Goal: Task Accomplishment & Management: Use online tool/utility

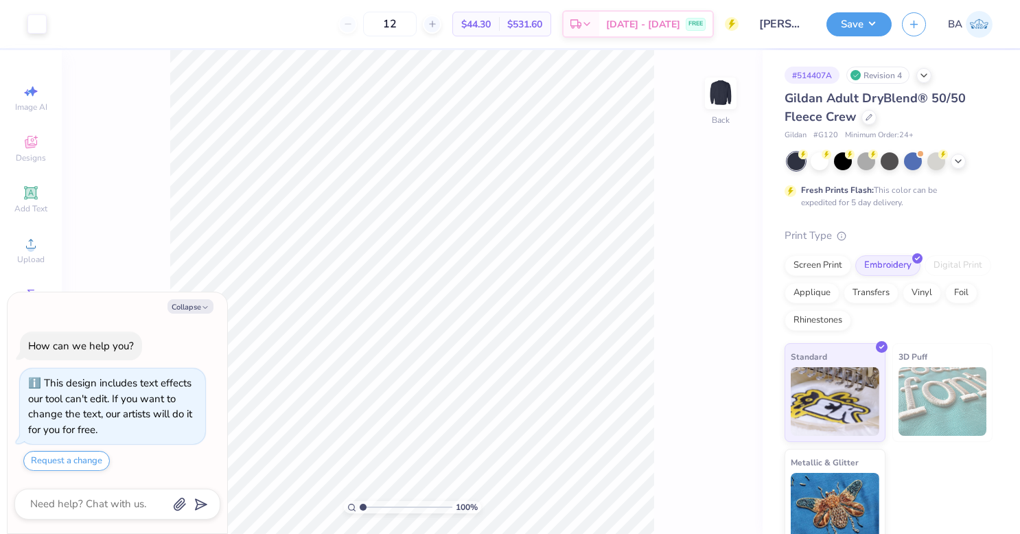
click at [185, 310] on button "Collapse" at bounding box center [190, 306] width 46 height 14
type textarea "x"
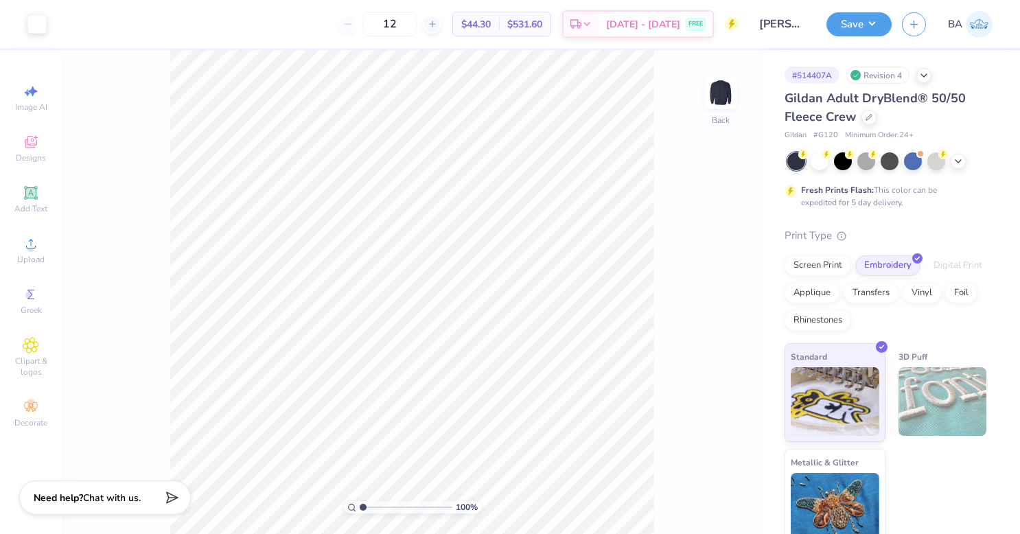
type input "1.05491908104635"
type textarea "x"
type input "1.05491908104635"
type textarea "x"
type input "1.09752044491817"
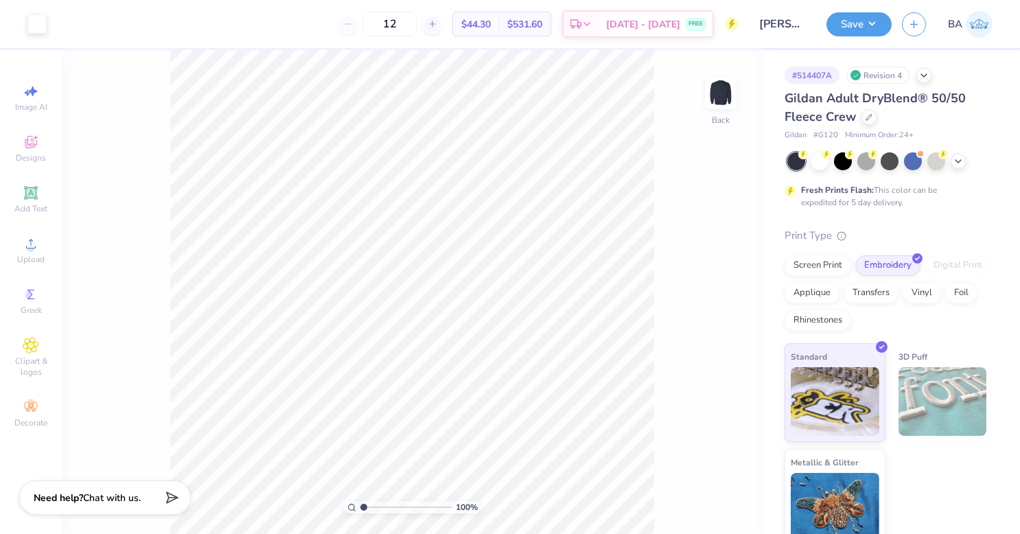
type textarea "x"
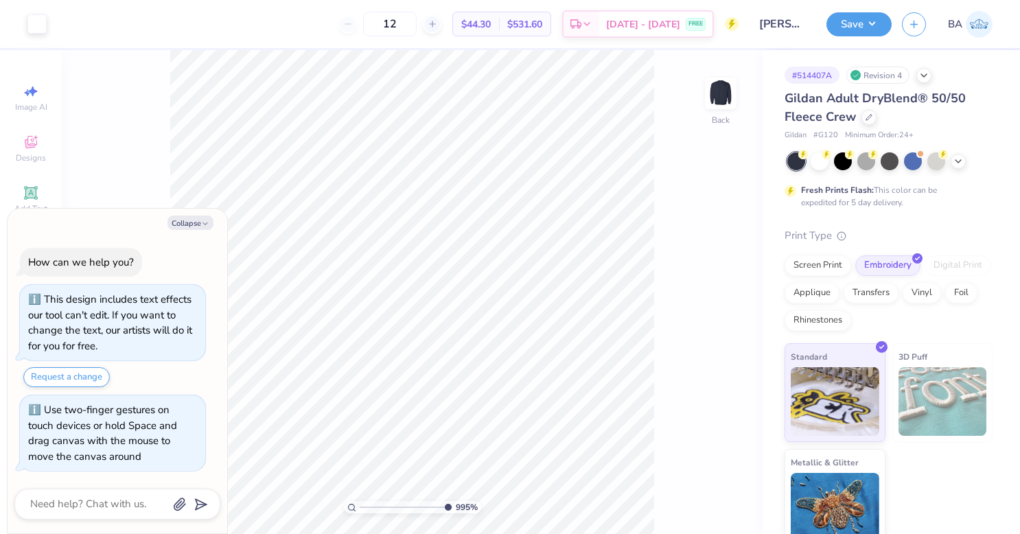
drag, startPoint x: 364, startPoint y: 508, endPoint x: 445, endPoint y: 495, distance: 81.2
click at [445, 501] on input "range" at bounding box center [406, 507] width 93 height 12
type input "5.58"
click at [405, 506] on input "range" at bounding box center [406, 507] width 93 height 12
click at [198, 222] on button "Collapse" at bounding box center [190, 222] width 46 height 14
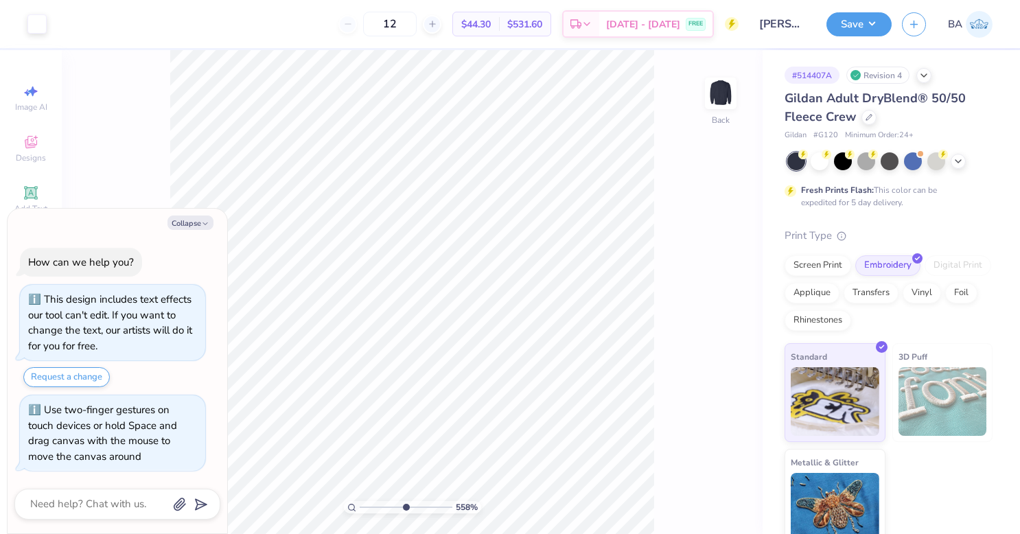
type textarea "x"
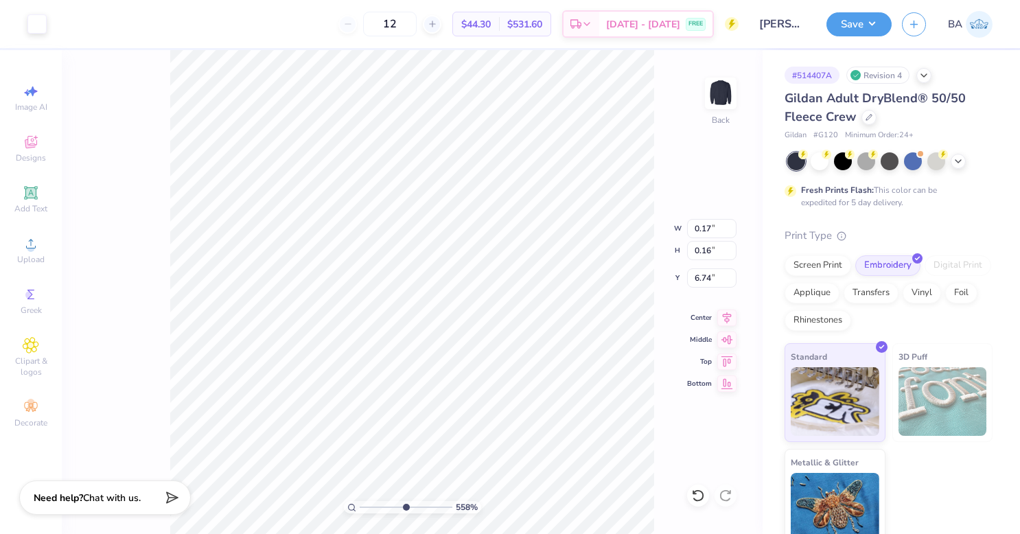
click at [623, 243] on div "558 % Back W 0.17 0.17 " H 0.16 0.16 " Y 6.74 6.74 " Center Middle Top Bottom" at bounding box center [412, 292] width 701 height 484
type input "4.49"
click at [395, 505] on input "range" at bounding box center [406, 507] width 93 height 12
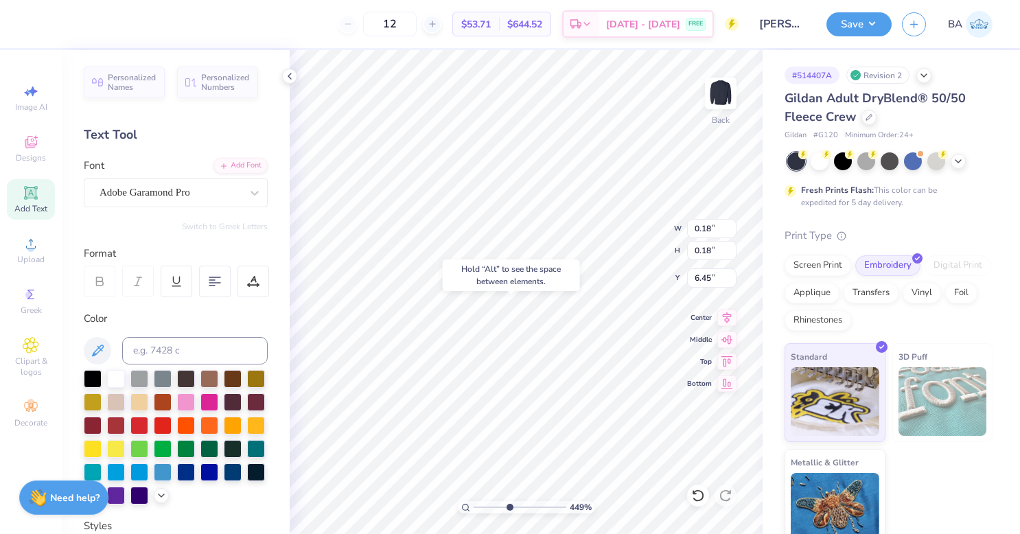
type input "6.45"
type input "2.72"
type input "2.77"
type input "2.76"
type input "3.89"
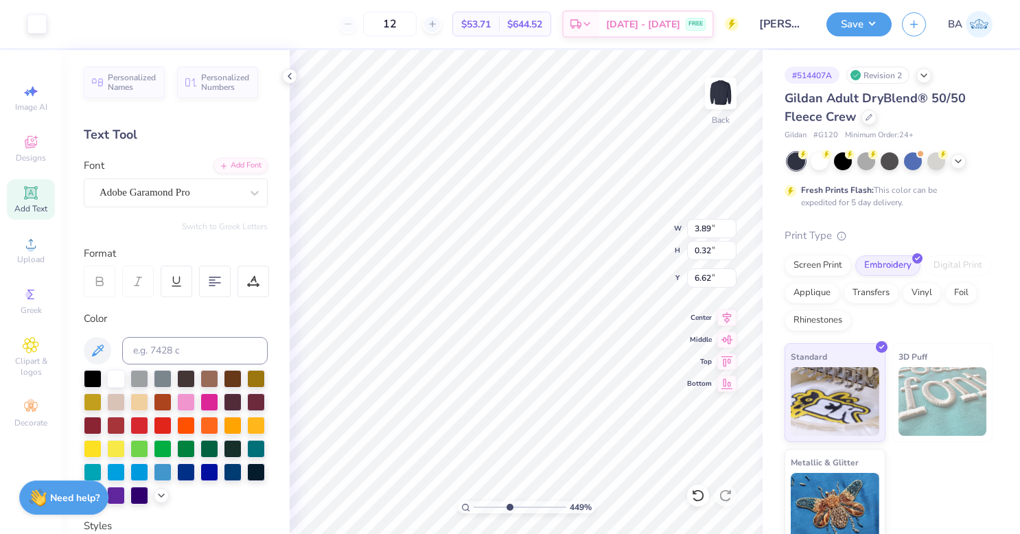
type input "0.32"
type input "6.62"
type input "6.51"
type input "6.50"
type input "6.56"
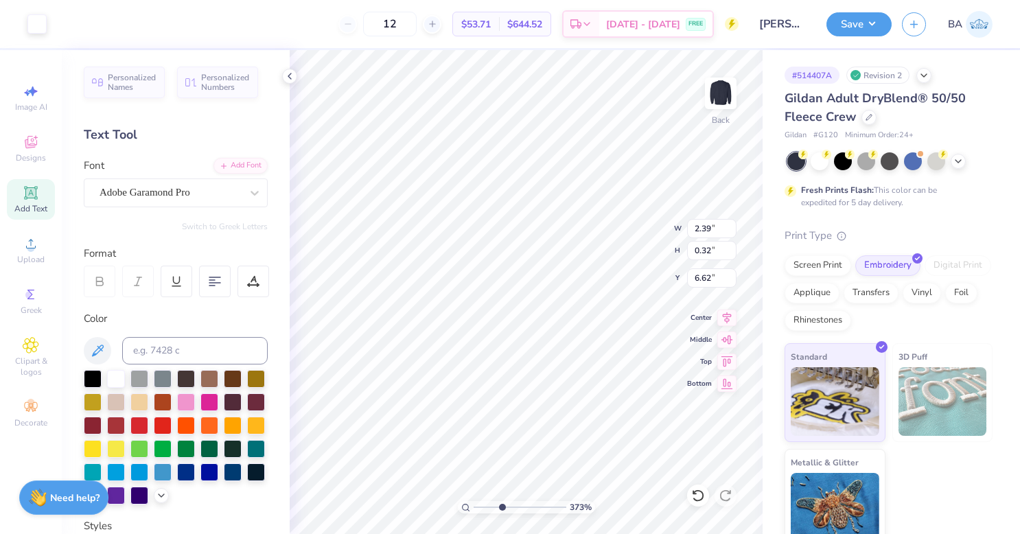
type input "3.73269089831539"
type input "6.61"
type input "3.73269089831539"
type input "6.55"
click at [850, 23] on button "Save" at bounding box center [858, 24] width 65 height 24
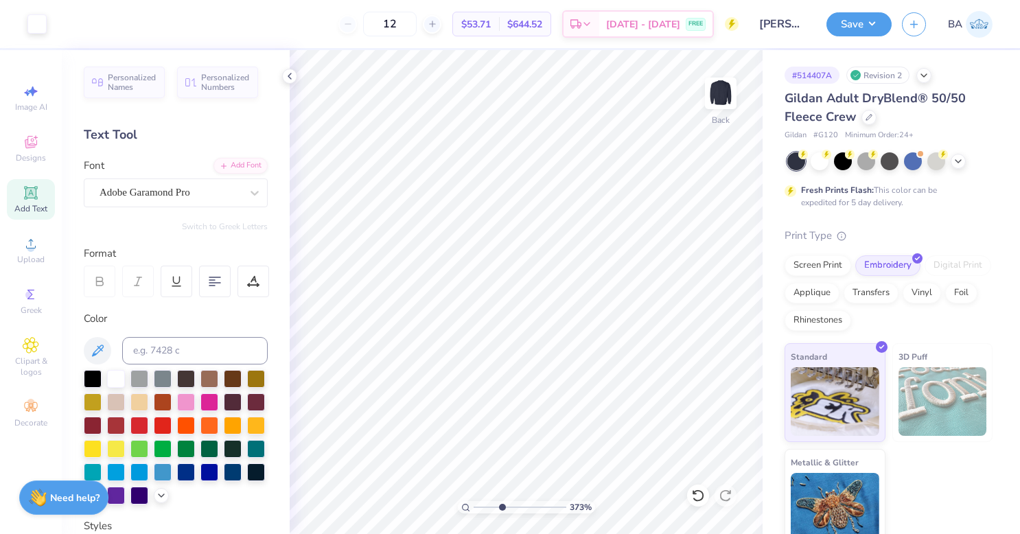
type input "3.73269089831539"
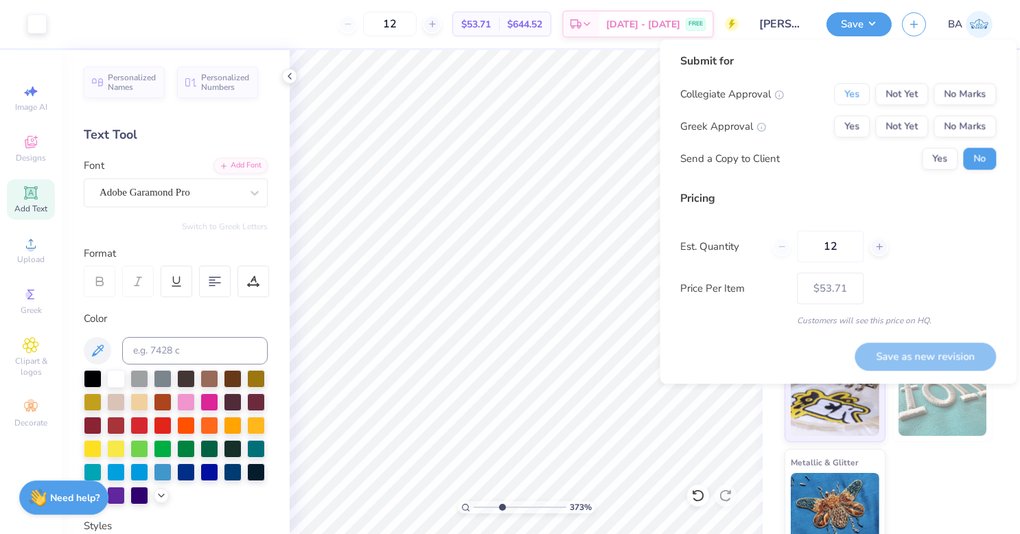
click at [857, 96] on button "Yes" at bounding box center [852, 94] width 36 height 22
click at [947, 123] on button "No Marks" at bounding box center [964, 126] width 62 height 22
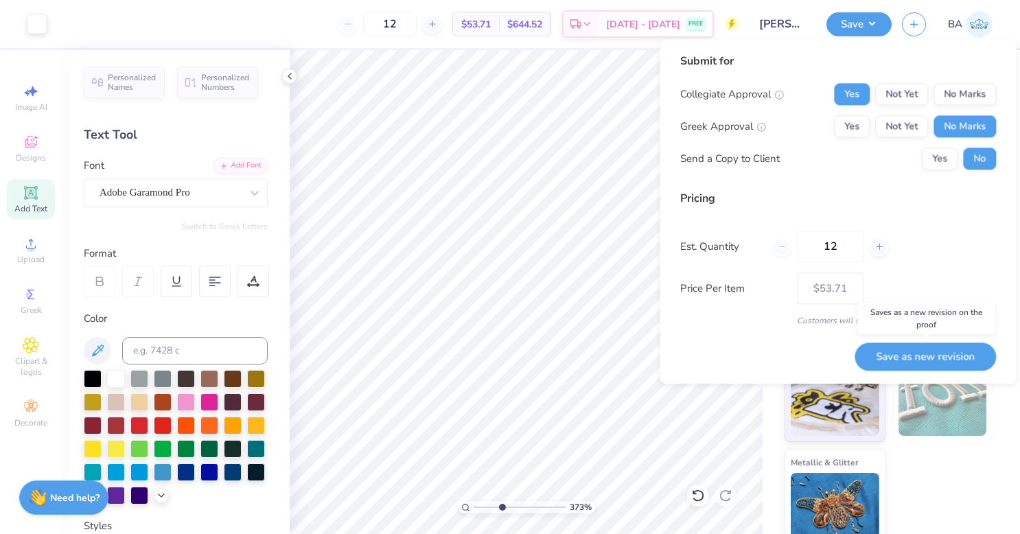
click at [937, 351] on button "Save as new revision" at bounding box center [924, 356] width 141 height 28
type input "$53.71"
type input "3.73269089831539"
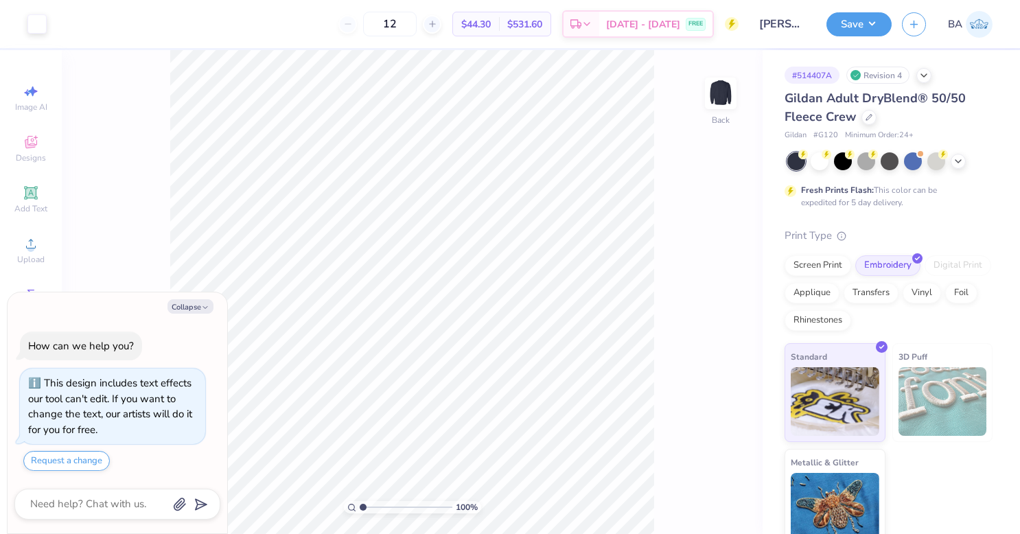
click at [197, 310] on button "Collapse" at bounding box center [190, 306] width 46 height 14
type textarea "x"
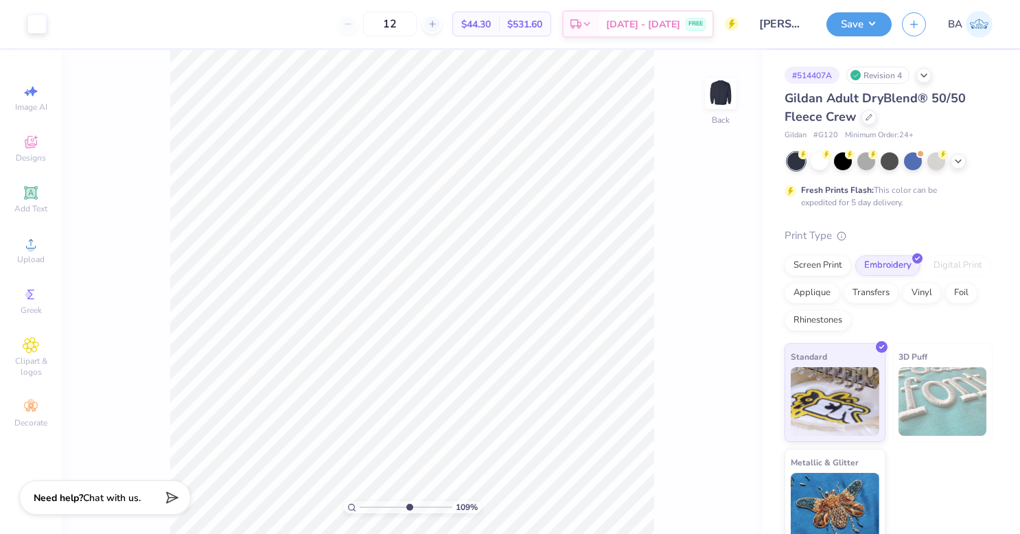
type input "5.93"
click at [408, 509] on input "range" at bounding box center [406, 507] width 93 height 12
type input "2.95"
